Goal: Connect with others: Establish contact or relationships with other users

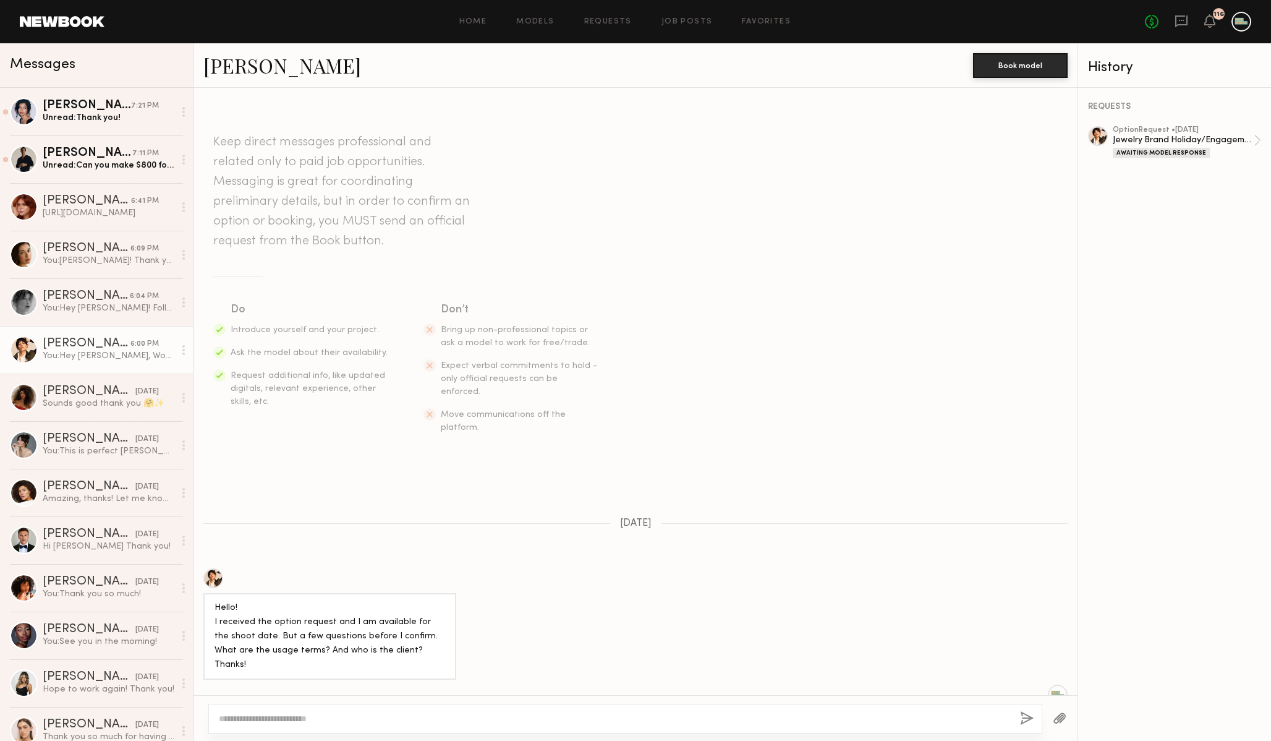
scroll to position [463, 0]
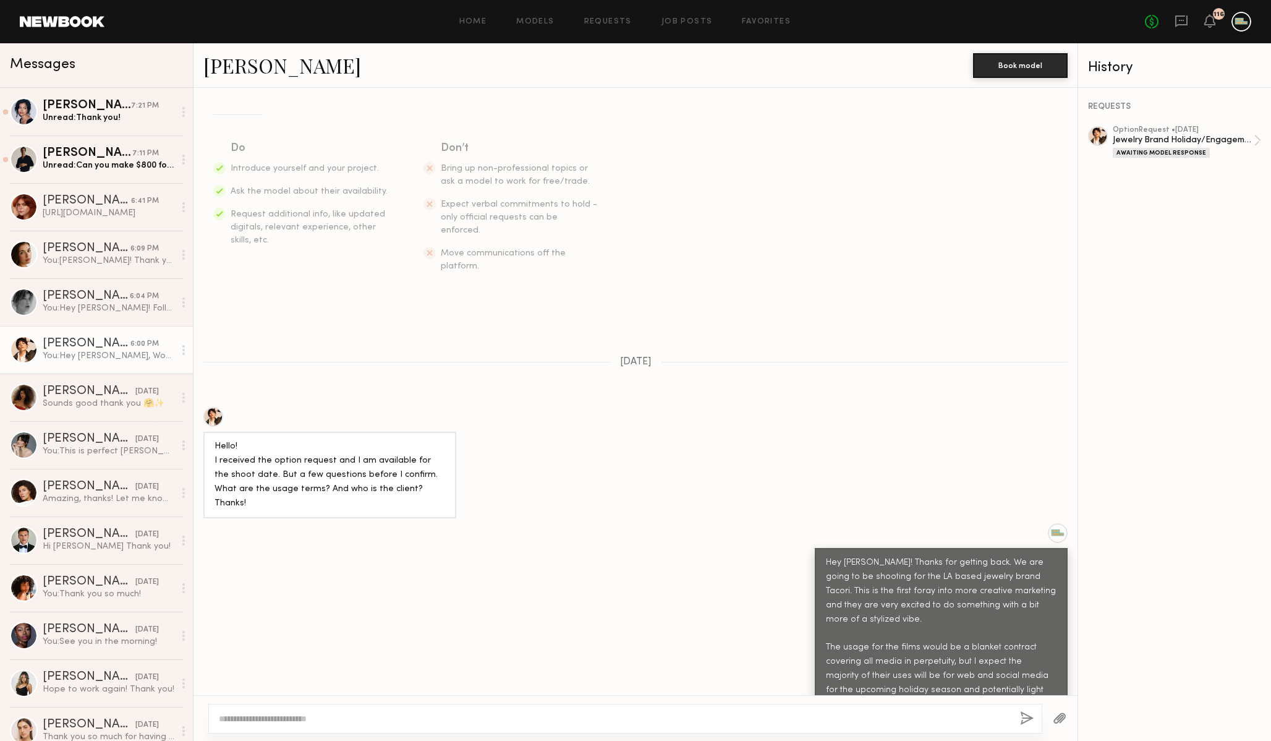
scroll to position [463, 0]
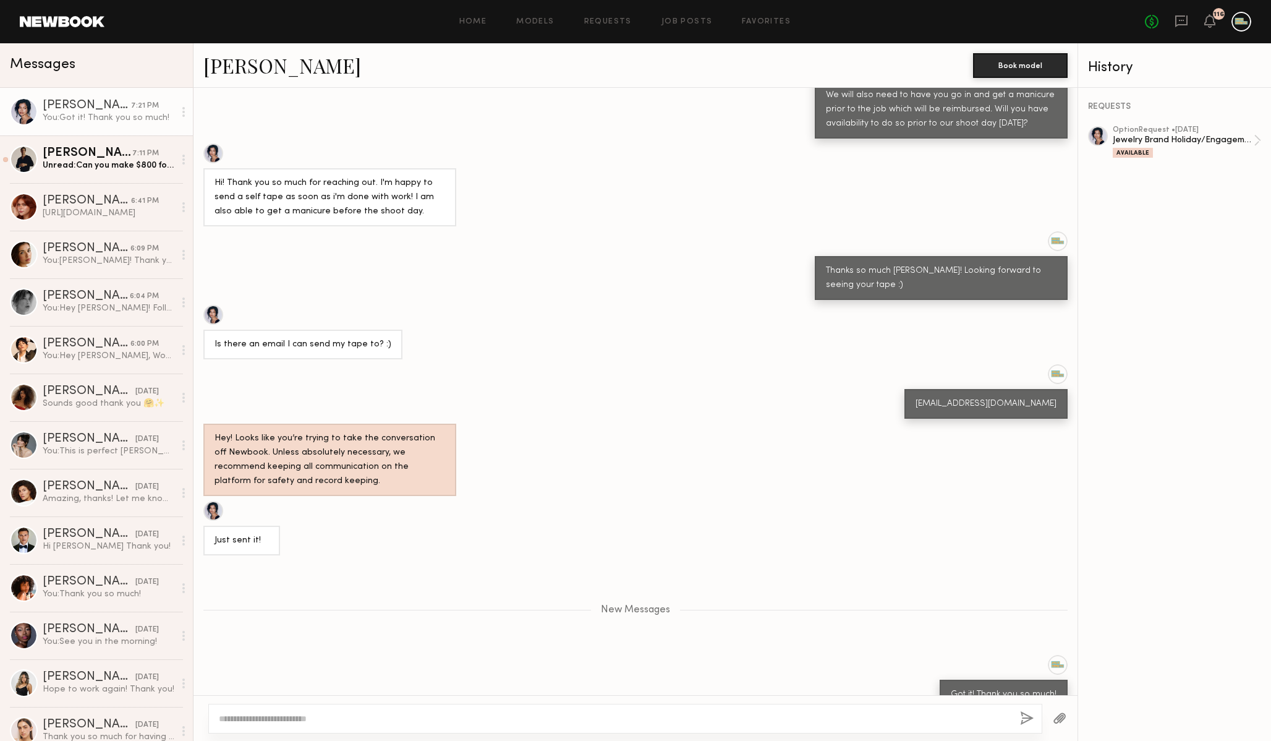
scroll to position [758, 0]
